Goal: Task Accomplishment & Management: Use online tool/utility

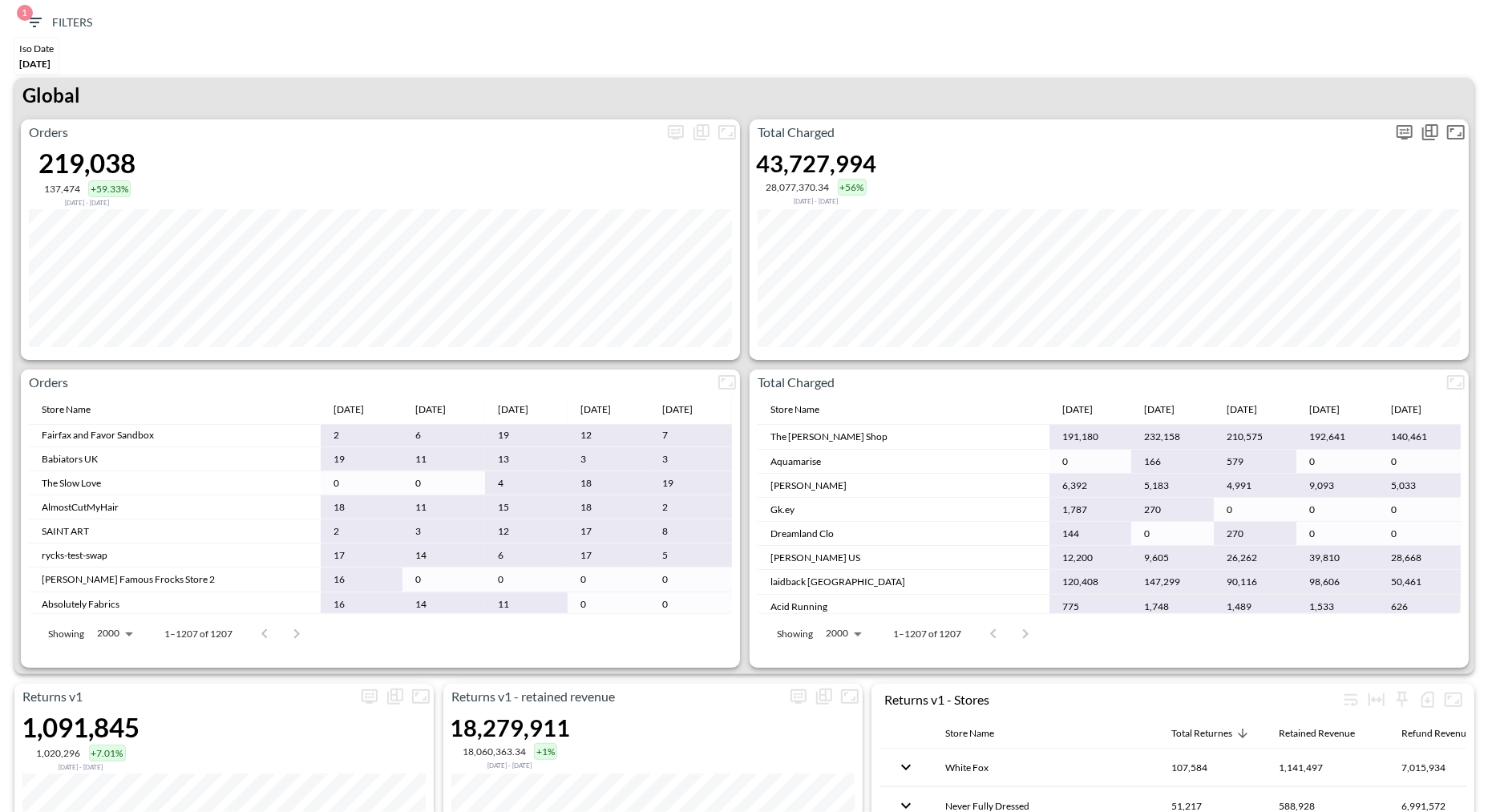
click at [1396, 131] on icon "more" at bounding box center [1404, 132] width 19 height 19
click at [1251, 259] on body "BI.P.EYE, Interactive Analytics Dashboards 1 Filters Iso Date [DATE] Returns v2…" at bounding box center [746, 406] width 1492 height 812
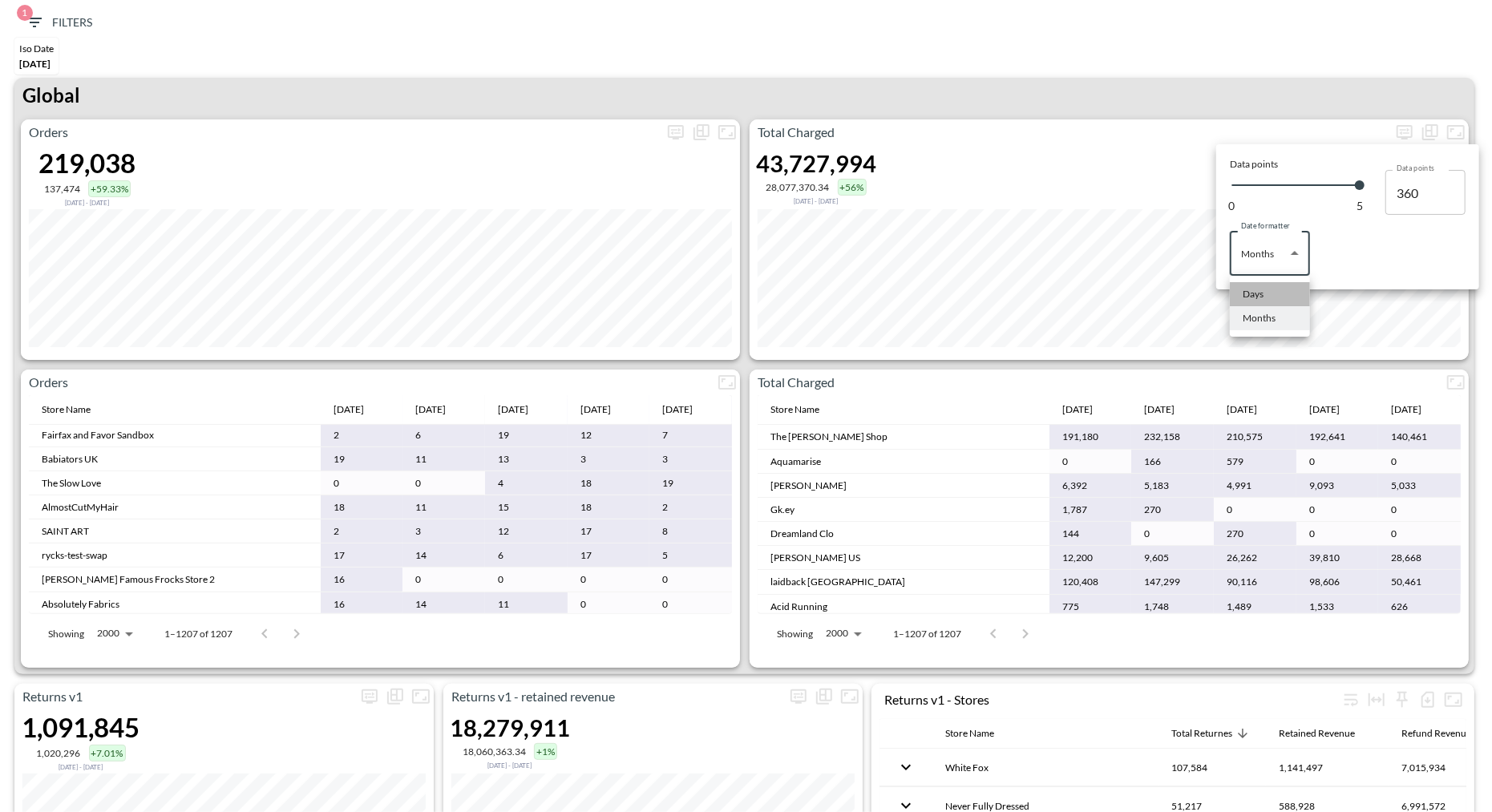
click at [1240, 294] on li "Days" at bounding box center [1269, 294] width 80 height 24
type input "Days"
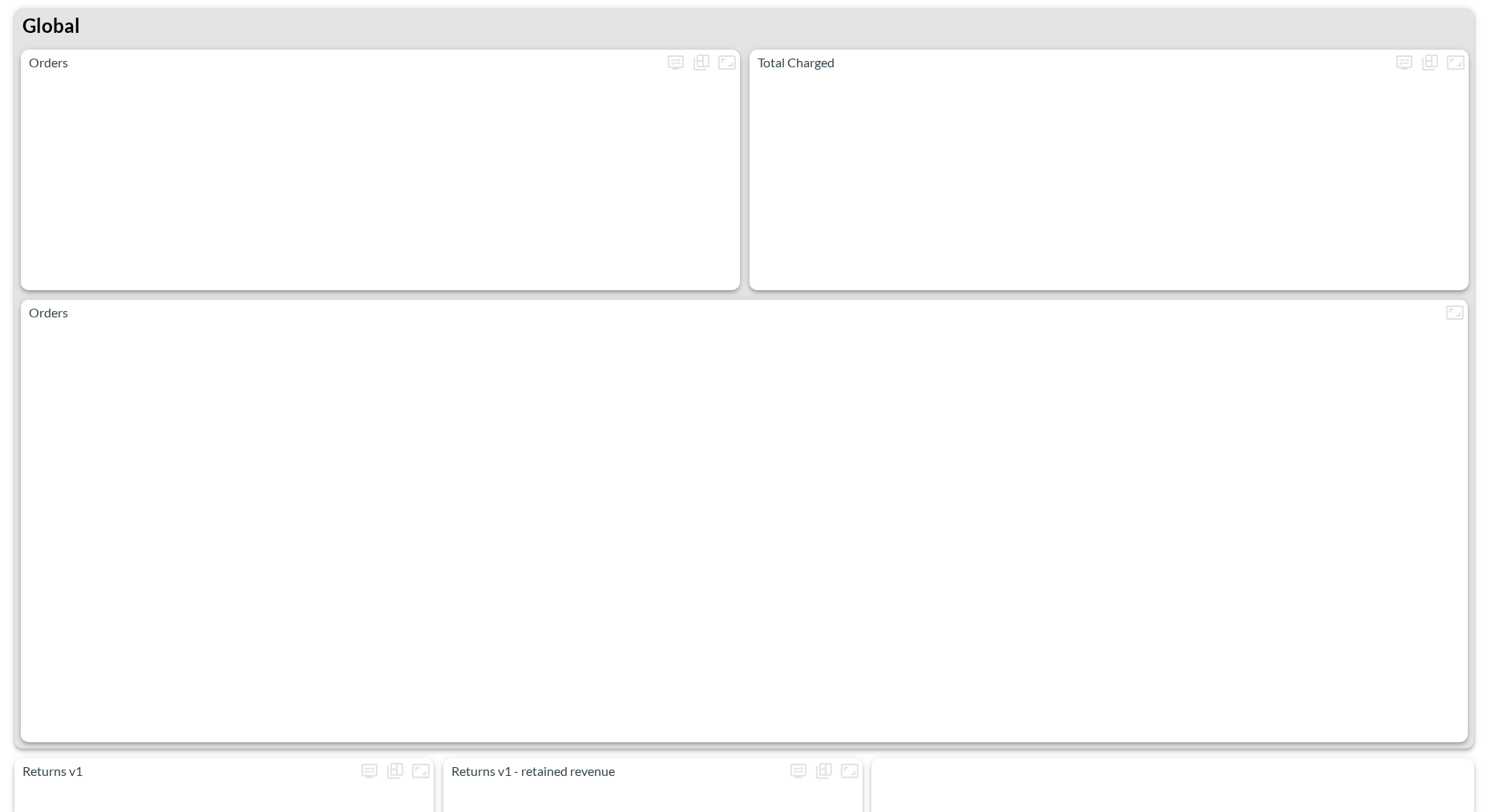
click at [1175, 38] on div "Global" at bounding box center [744, 28] width 1460 height 41
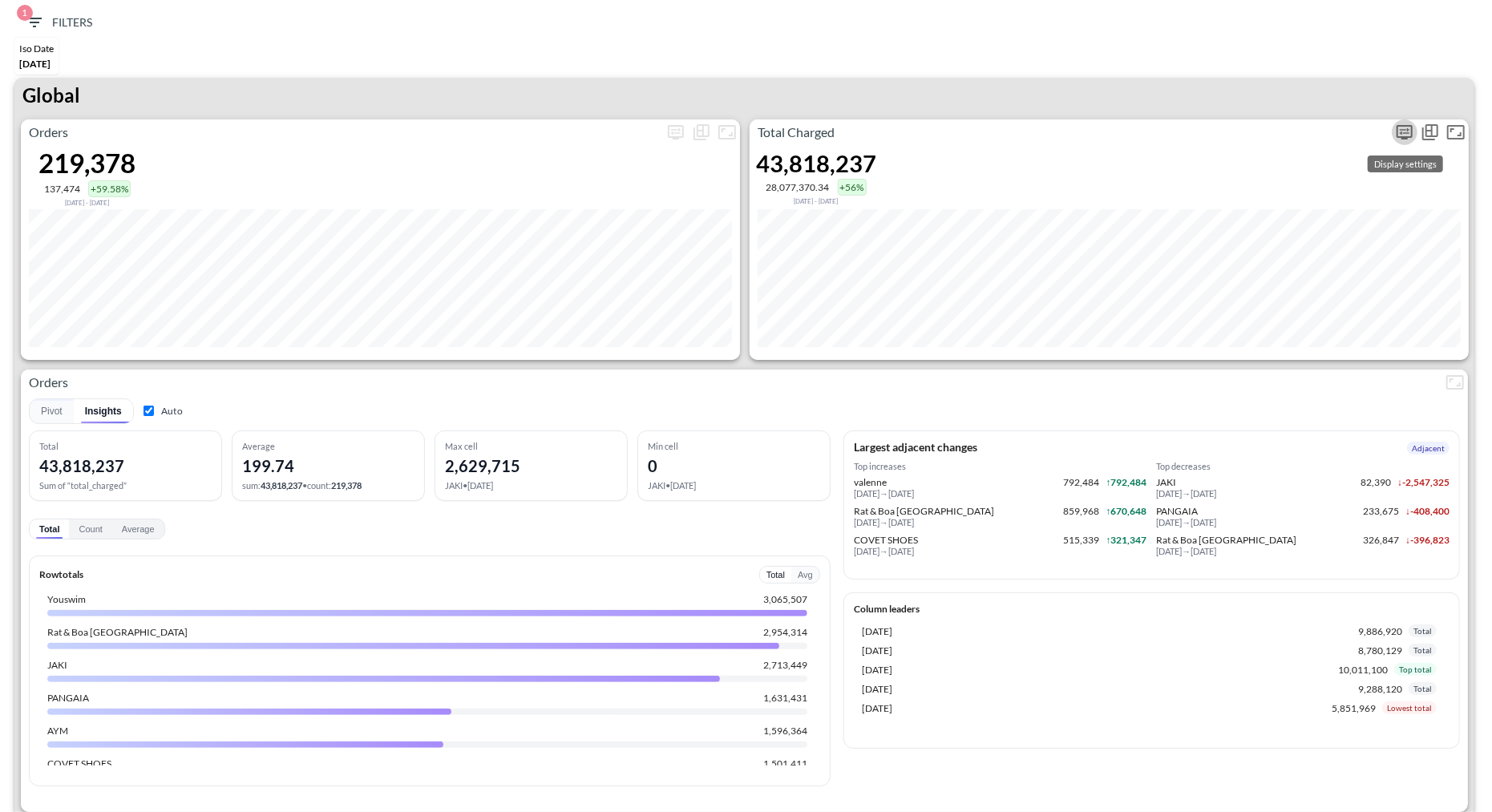
click at [1408, 136] on icon "more" at bounding box center [1404, 132] width 16 height 15
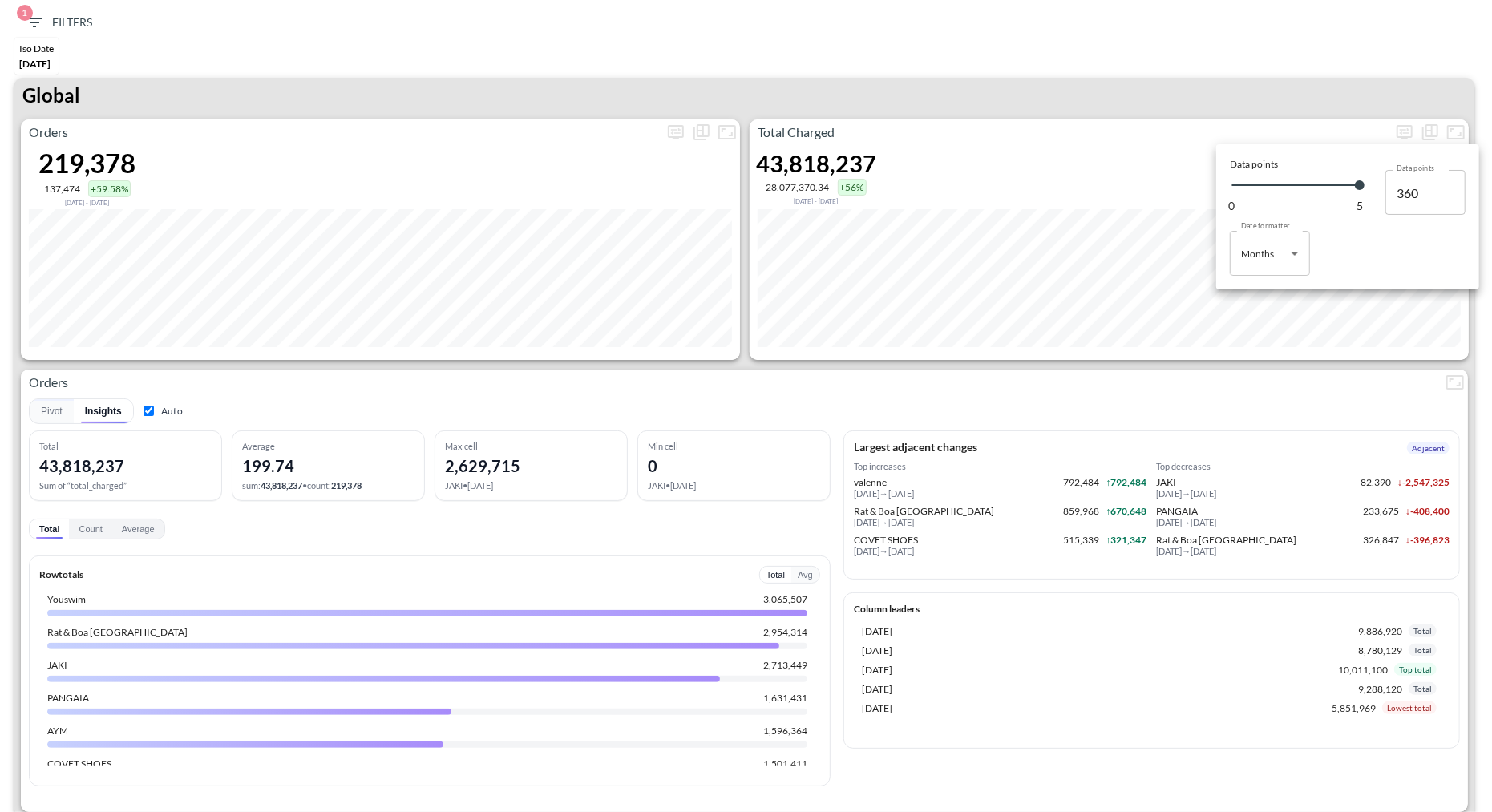
click at [1289, 257] on body "BI.P.EYE, Interactive Analytics Dashboards 1 Filters Iso Date [DATE] Returns v2…" at bounding box center [746, 406] width 1492 height 812
click at [1266, 290] on li "Days" at bounding box center [1269, 294] width 80 height 24
type input "Days"
type input "139"
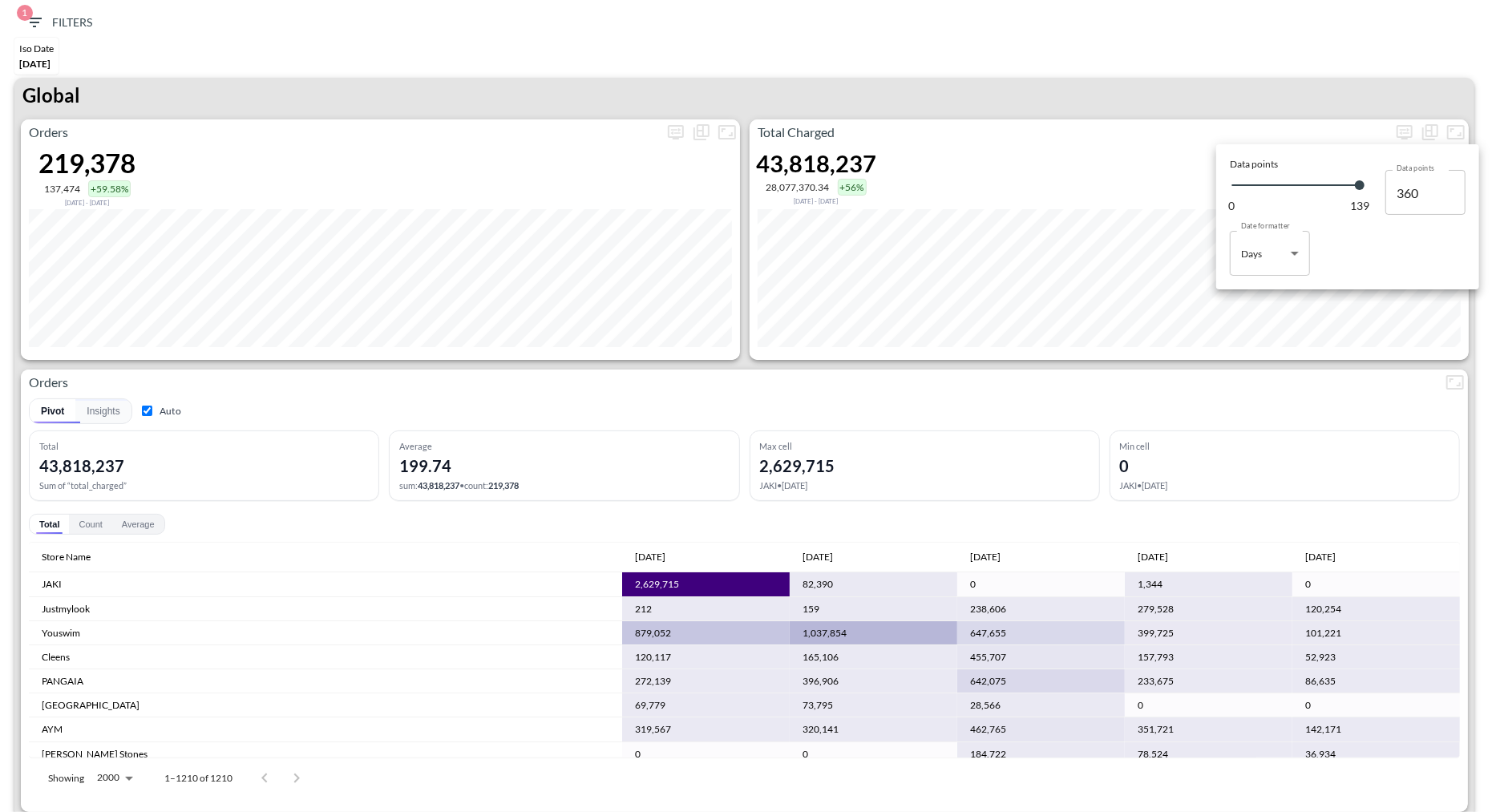
click at [1042, 369] on div at bounding box center [746, 406] width 1492 height 812
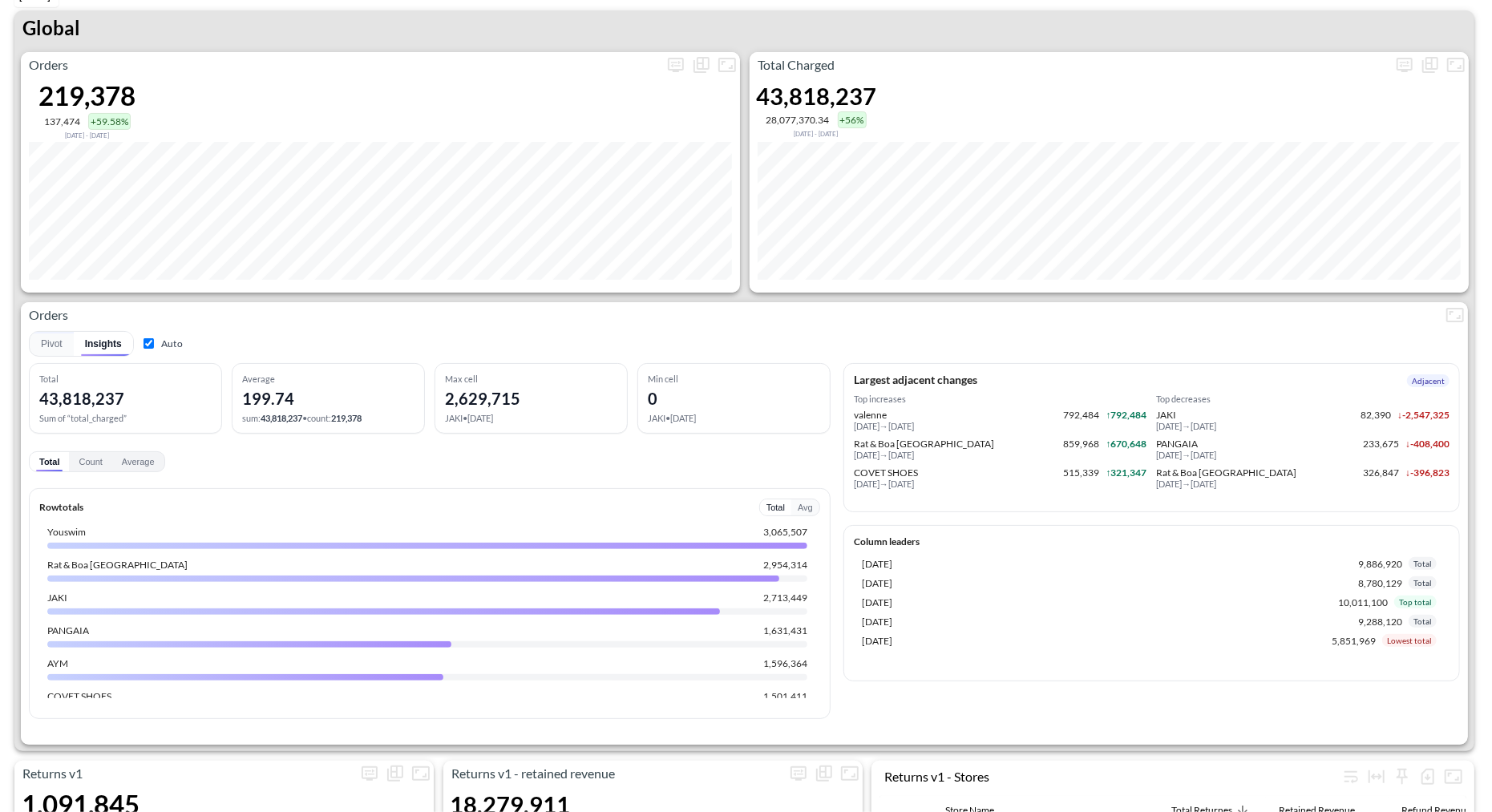
scroll to position [45, 0]
